Goal: Task Accomplishment & Management: Manage account settings

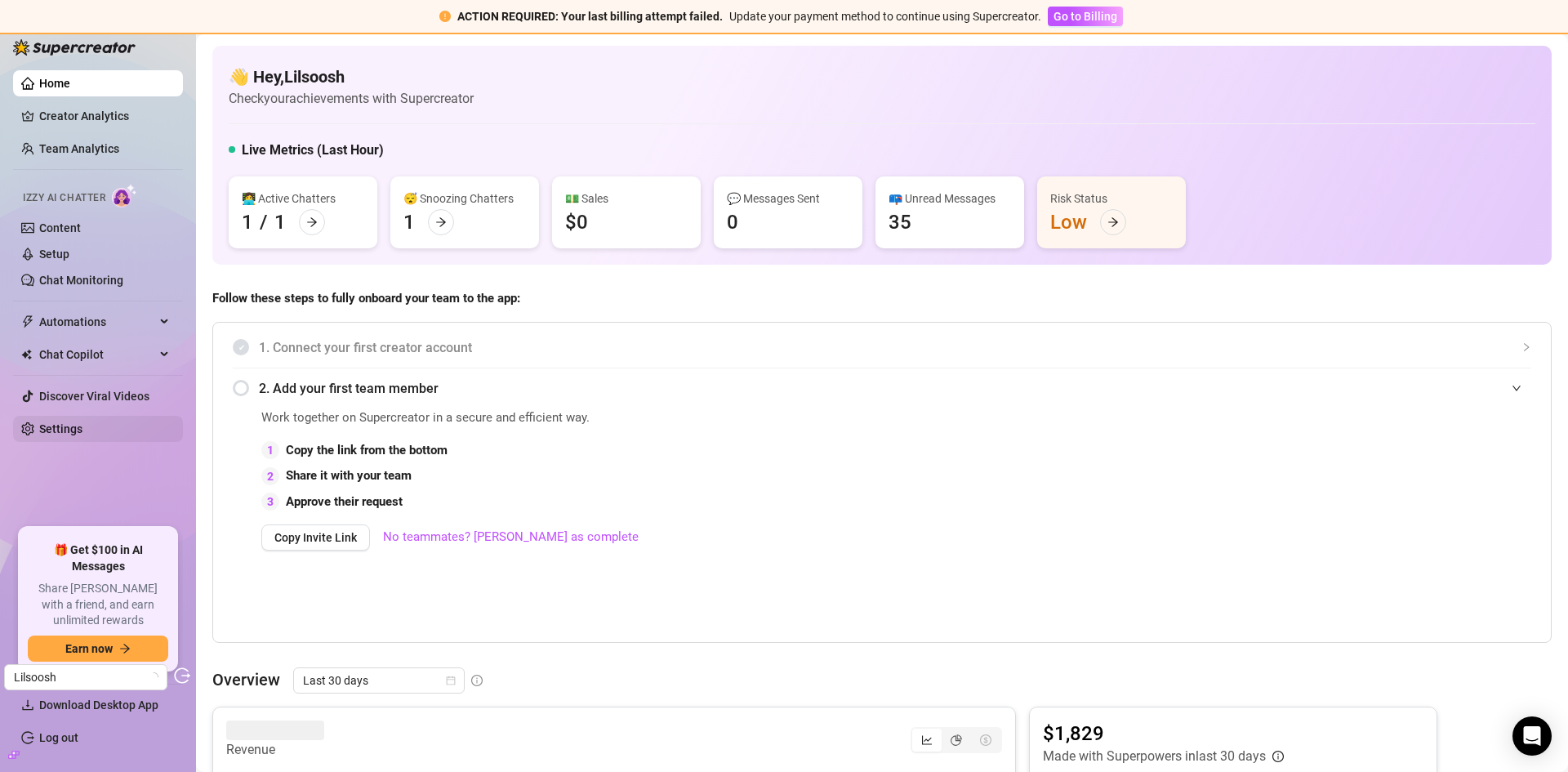
click at [83, 426] on link "Settings" at bounding box center [61, 429] width 43 height 13
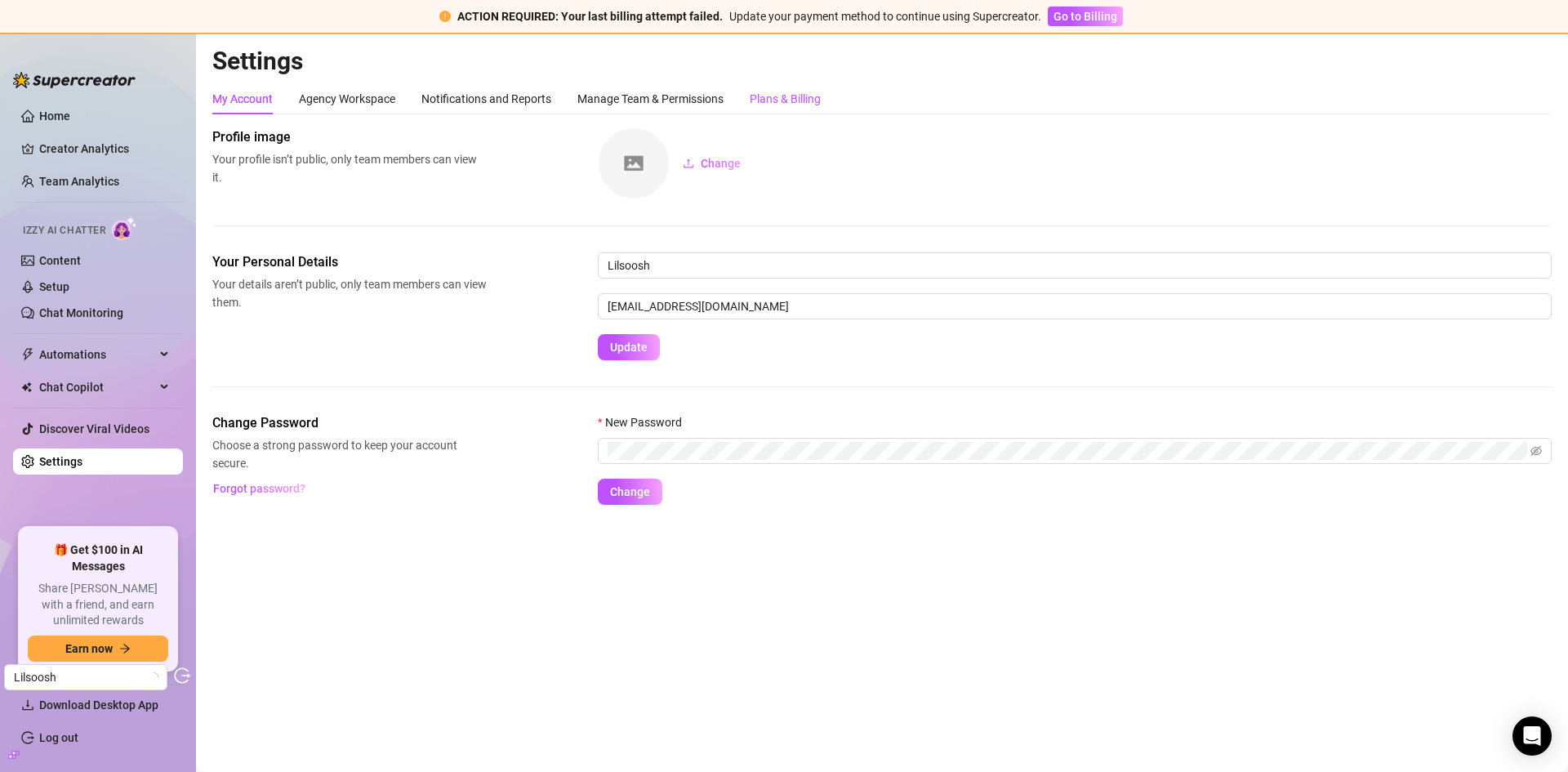
click at [775, 90] on div "Plans & Billing" at bounding box center [785, 98] width 71 height 18
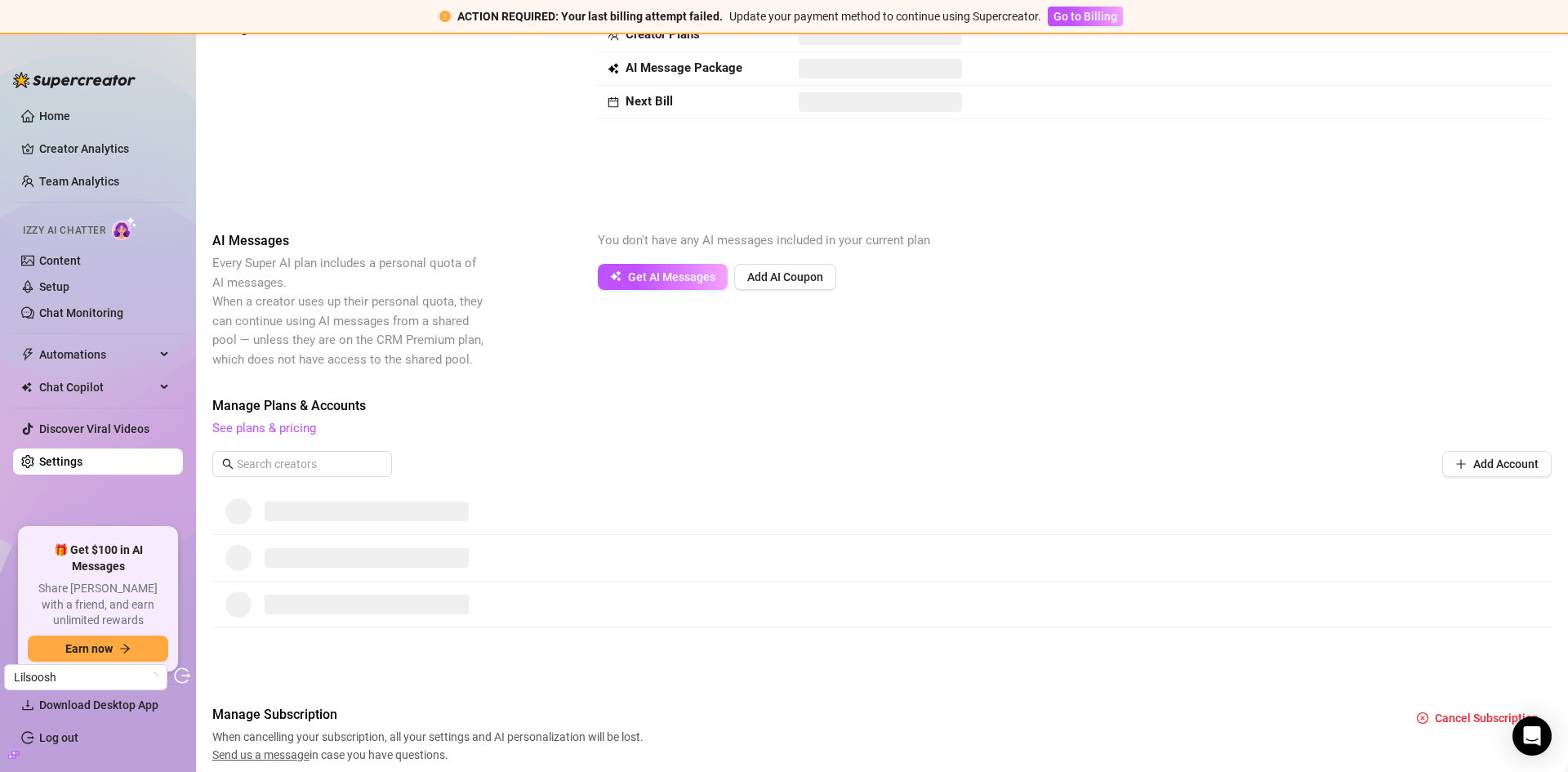
scroll to position [28, 0]
